Goal: Task Accomplishment & Management: Manage account settings

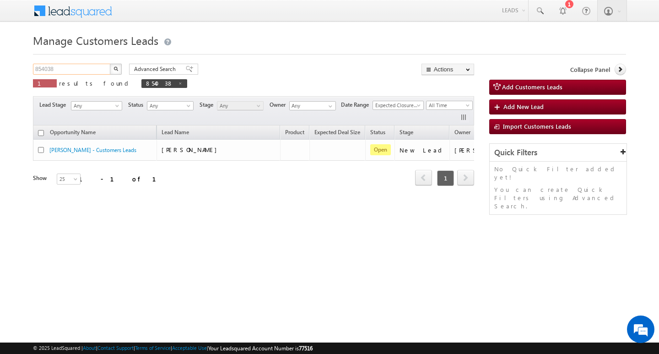
click at [63, 66] on input "854038" at bounding box center [72, 69] width 78 height 11
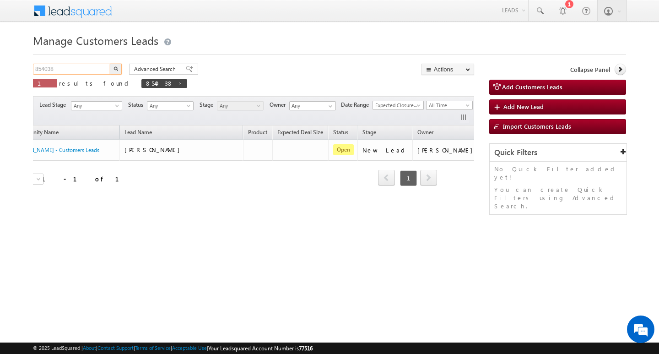
click at [63, 66] on input "854038" at bounding box center [72, 69] width 78 height 11
type input "Search Customers Leads"
click at [62, 62] on div "Manage Customers Leads Customers Leads updated successfully. Search Customers L…" at bounding box center [329, 145] width 593 height 229
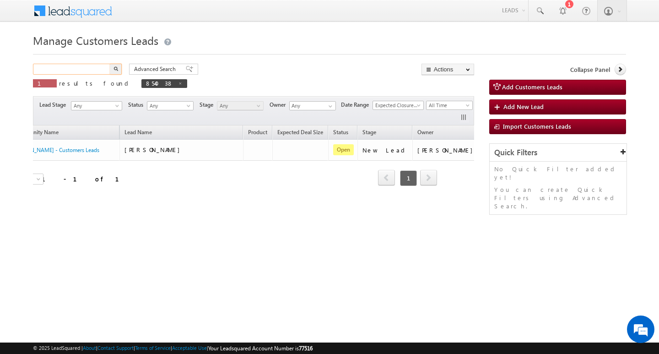
click at [77, 64] on input "text" at bounding box center [72, 69] width 78 height 11
paste input "834923"
type input "834923"
click at [110, 64] on button "button" at bounding box center [116, 69] width 12 height 11
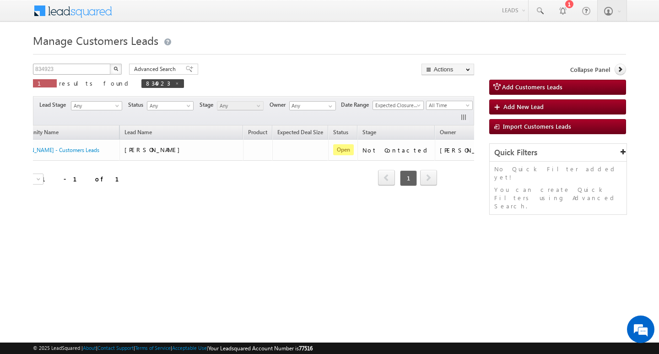
scroll to position [0, 34]
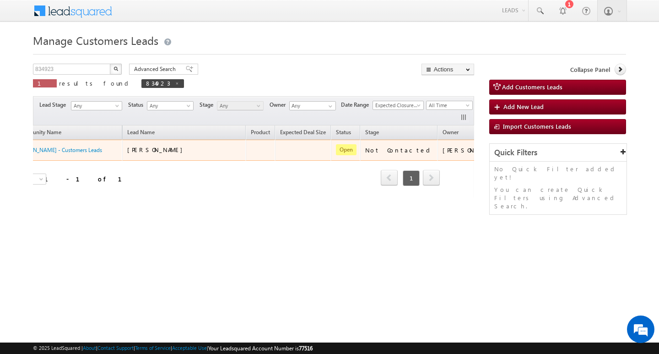
click at [478, 156] on link "Edit" at bounding box center [501, 161] width 46 height 11
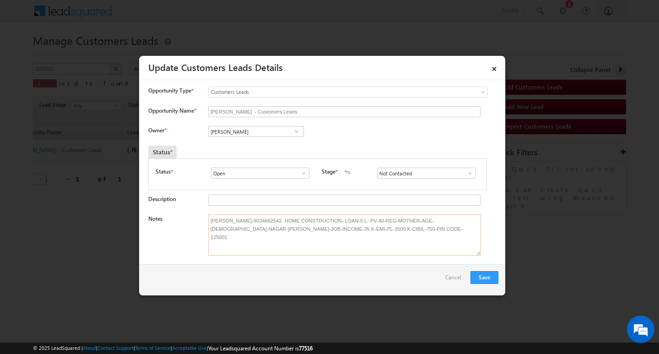
click at [368, 243] on textarea "[PERSON_NAME]-9034662542- HOME CONSTRUCTION- LOAN-5 L- PV-40-REG-MOTHER-AGE-[DE…" at bounding box center [344, 234] width 273 height 41
click at [330, 230] on textarea "Notes" at bounding box center [344, 234] width 273 height 41
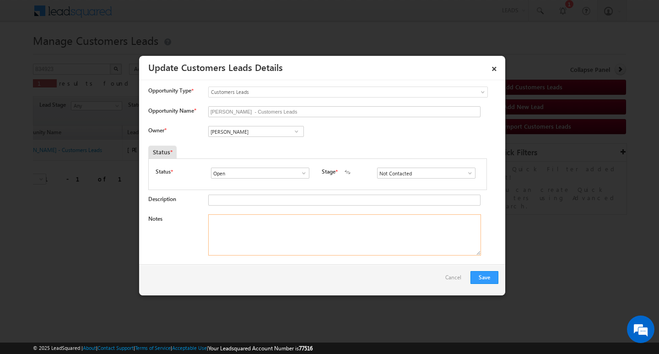
paste textarea "Customer Name : [PERSON_NAME]: ag :37/ job / mothe income:35/ worak expw : 18/ …"
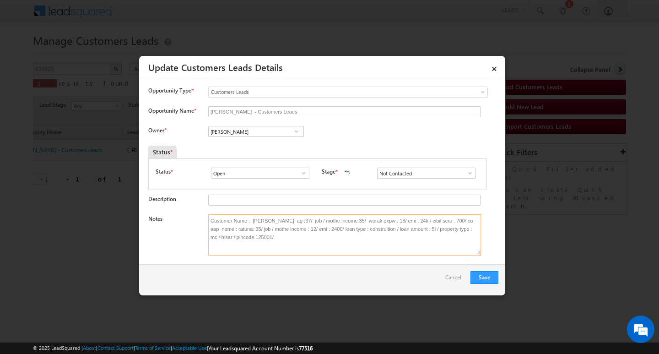
type textarea "Customer Name : [PERSON_NAME]: ag :37/ job / mothe income:35/ worak expw : 18/ …"
click at [467, 176] on span at bounding box center [469, 172] width 9 height 7
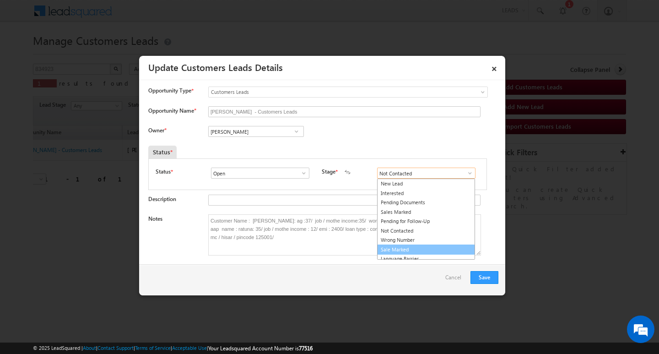
click at [434, 245] on link "Sale Marked" at bounding box center [426, 249] width 98 height 11
type input "Sale Marked"
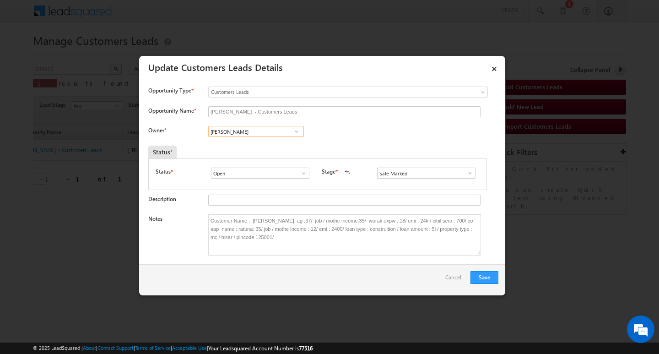
click at [250, 135] on input "[PERSON_NAME]" at bounding box center [256, 131] width 96 height 11
click at [253, 133] on input "[PERSON_NAME]" at bounding box center [256, 131] width 96 height 11
click at [485, 275] on button "Save" at bounding box center [484, 277] width 28 height 13
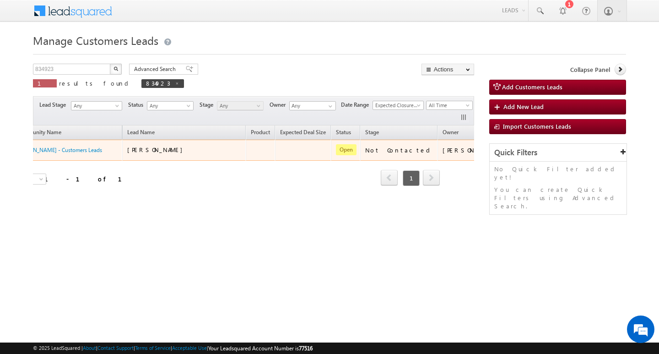
click at [506, 149] on td at bounding box center [525, 150] width 38 height 21
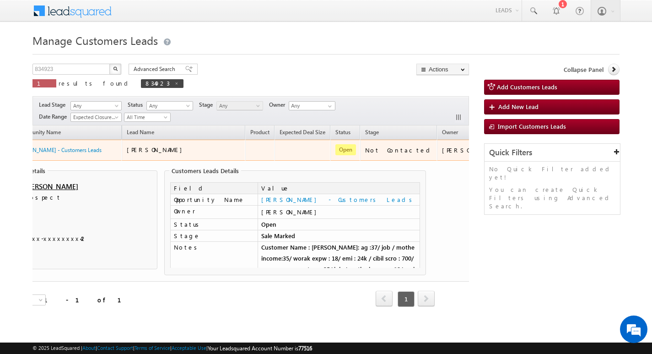
click at [477, 162] on link "Edit" at bounding box center [500, 161] width 46 height 11
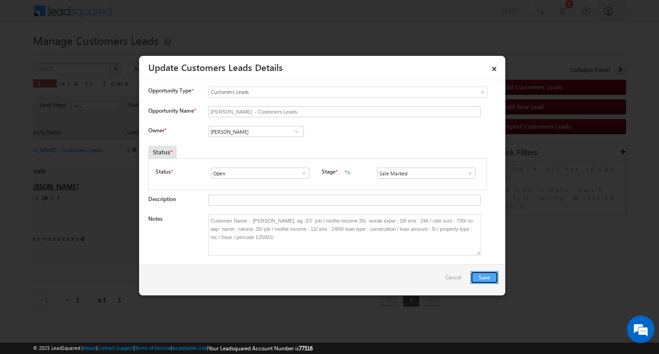
click at [484, 280] on button "Save" at bounding box center [484, 277] width 28 height 13
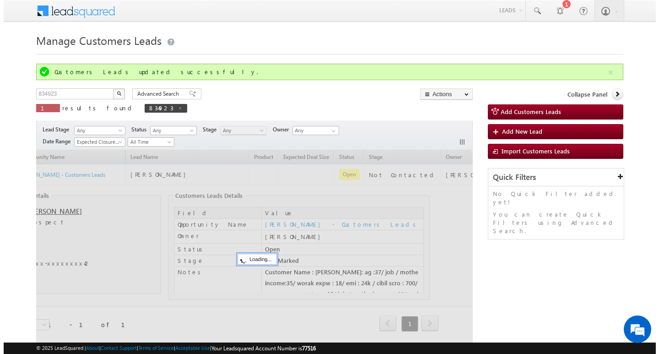
scroll to position [0, 28]
